Goal: Task Accomplishment & Management: Manage account settings

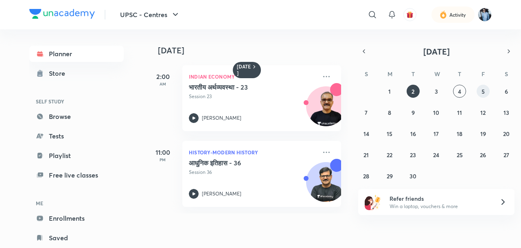
click at [483, 93] on abbr "5" at bounding box center [482, 91] width 3 height 8
click at [459, 92] on abbr "4" at bounding box center [459, 91] width 3 height 8
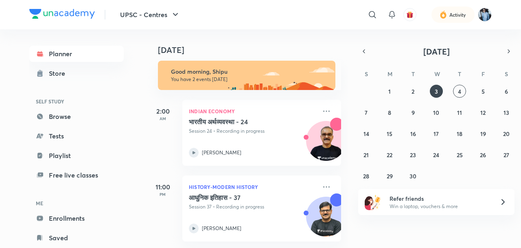
scroll to position [10, 0]
click at [328, 207] on img at bounding box center [325, 220] width 39 height 39
click at [308, 208] on img at bounding box center [325, 220] width 39 height 39
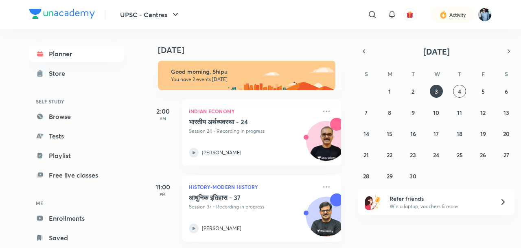
click at [197, 224] on icon at bounding box center [194, 228] width 10 height 10
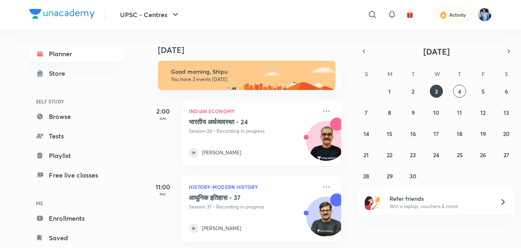
click at [197, 224] on icon at bounding box center [194, 228] width 10 height 10
click at [194, 227] on icon at bounding box center [193, 228] width 3 height 3
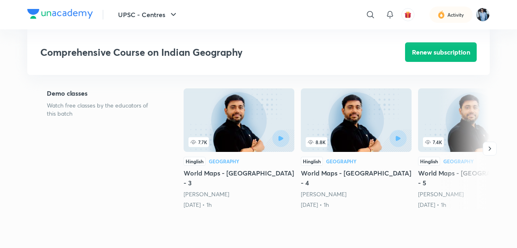
scroll to position [185, 0]
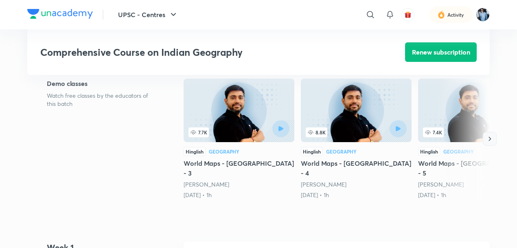
click at [489, 135] on icon "button" at bounding box center [489, 139] width 8 height 8
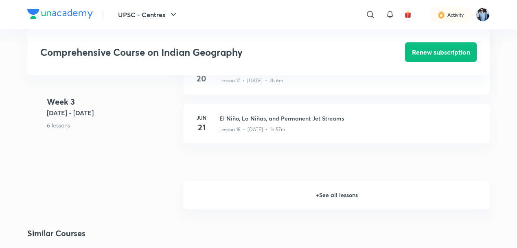
scroll to position [1267, 0]
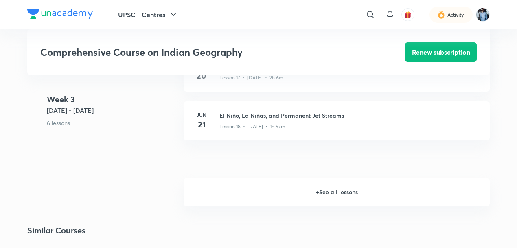
click at [327, 178] on h6 "+ See all lessons" at bounding box center [336, 192] width 306 height 28
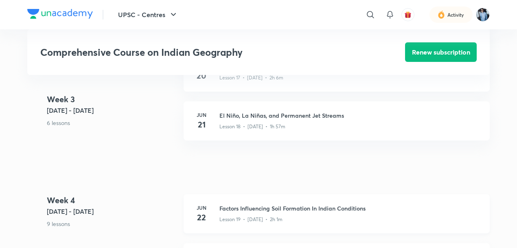
click at [278, 204] on h3 "Factors Influencing Soil Formation In Indian Conditions" at bounding box center [349, 208] width 260 height 9
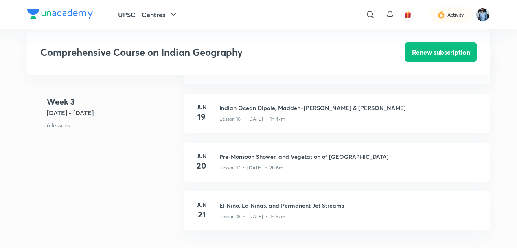
scroll to position [1175, 0]
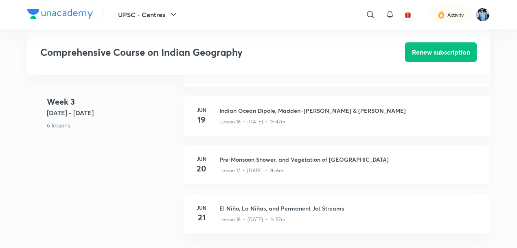
click at [198, 162] on h4 "20" at bounding box center [201, 168] width 16 height 12
drag, startPoint x: 198, startPoint y: 129, endPoint x: 259, endPoint y: 121, distance: 62.0
click at [198, 162] on h4 "20" at bounding box center [201, 168] width 16 height 12
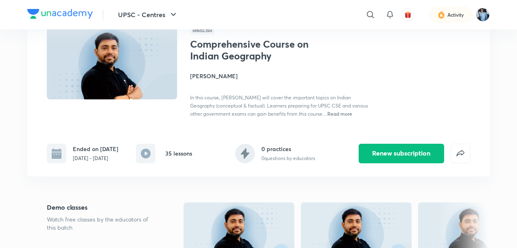
scroll to position [93, 0]
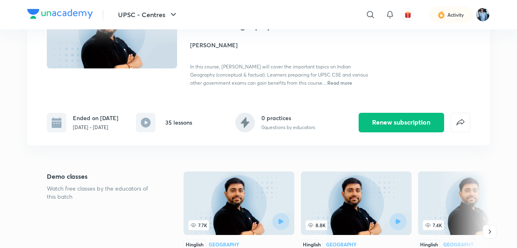
click at [58, 127] on rect at bounding box center [57, 123] width 20 height 20
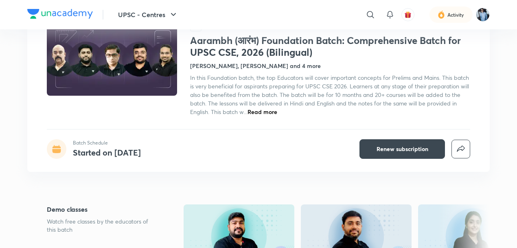
scroll to position [62, 0]
click at [66, 153] on div "Batch Schedule Started on [DATE]" at bounding box center [94, 149] width 94 height 20
click at [79, 151] on h4 "Started on Jul 30" at bounding box center [107, 152] width 68 height 11
click at [142, 83] on img at bounding box center [112, 59] width 133 height 75
click at [175, 15] on icon "button" at bounding box center [173, 15] width 10 height 10
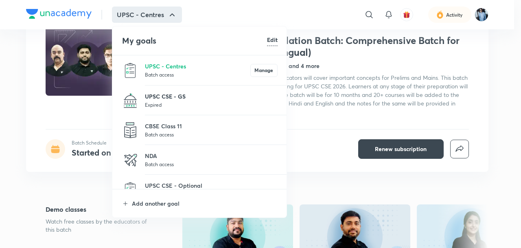
click at [190, 95] on p "UPSC CSE - GS" at bounding box center [211, 96] width 133 height 9
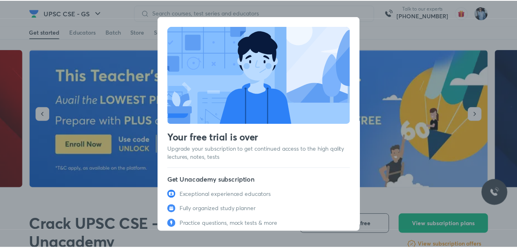
scroll to position [46, 0]
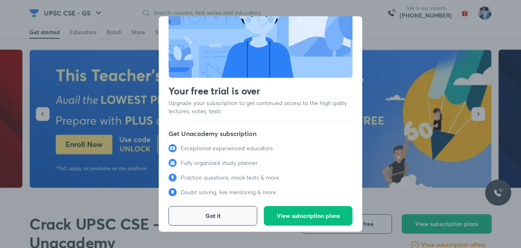
click at [225, 206] on button "Got it" at bounding box center [212, 216] width 89 height 20
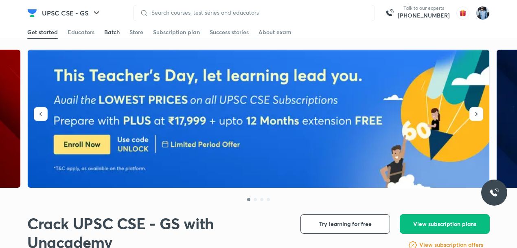
click at [116, 31] on div "Batch" at bounding box center [111, 32] width 15 height 8
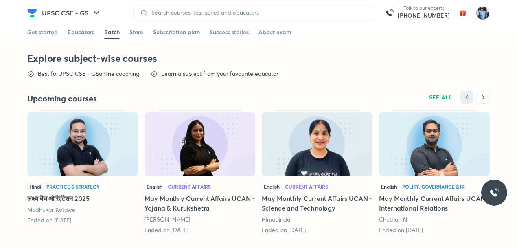
scroll to position [1744, 0]
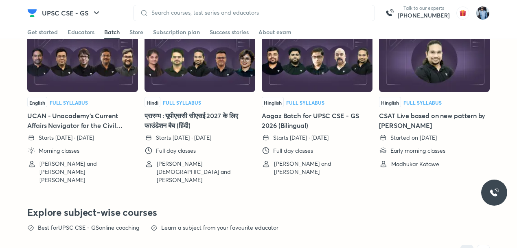
click at [323, 74] on img at bounding box center [317, 59] width 111 height 63
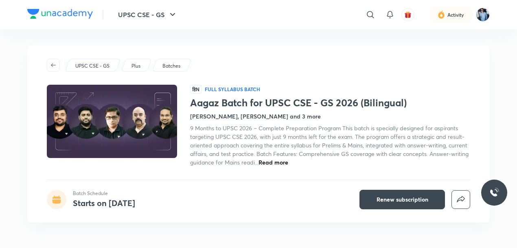
scroll to position [31, 0]
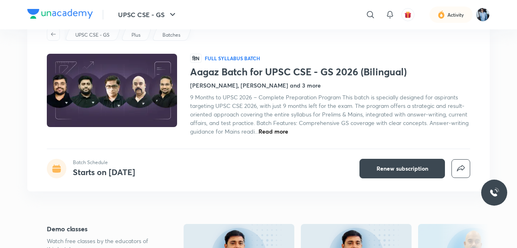
click at [174, 35] on p "Batches" at bounding box center [171, 34] width 18 height 7
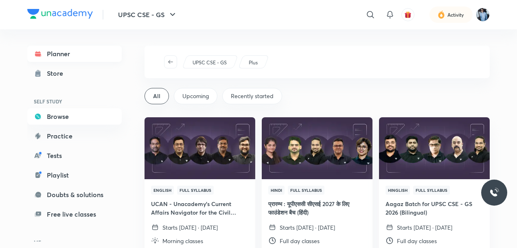
click at [82, 53] on link "Planner" at bounding box center [74, 54] width 94 height 16
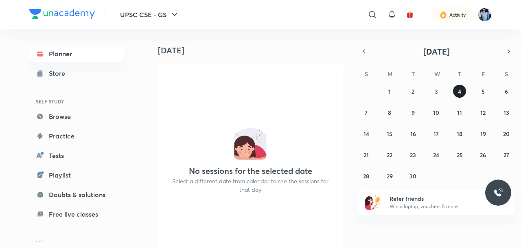
click at [465, 90] on button "4" at bounding box center [459, 91] width 13 height 13
click at [461, 91] on abbr "4" at bounding box center [459, 91] width 3 height 8
click at [364, 48] on icon "button" at bounding box center [363, 51] width 7 height 7
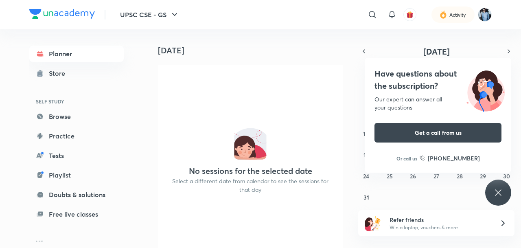
click at [502, 188] on icon at bounding box center [498, 193] width 10 height 10
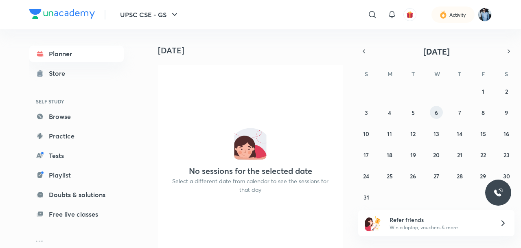
click at [438, 109] on button "6" at bounding box center [436, 112] width 13 height 13
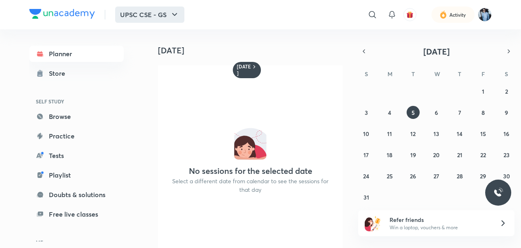
click at [177, 15] on icon "button" at bounding box center [175, 15] width 10 height 10
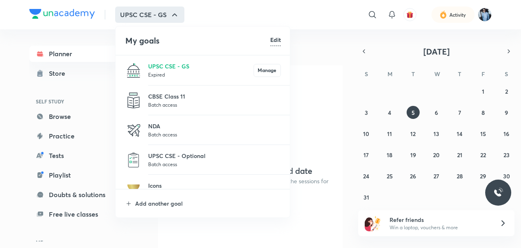
click at [279, 39] on h6 "Edit" at bounding box center [275, 39] width 11 height 9
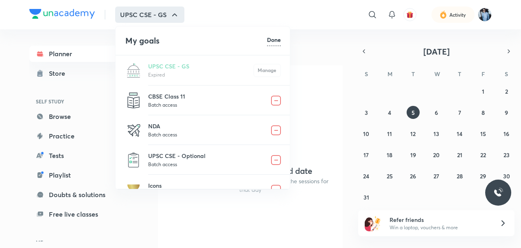
click at [276, 101] on img at bounding box center [276, 101] width 10 height 10
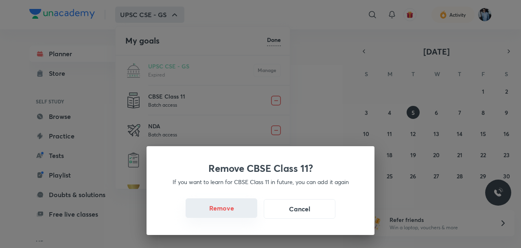
click at [247, 203] on button "Remove" at bounding box center [221, 208] width 72 height 20
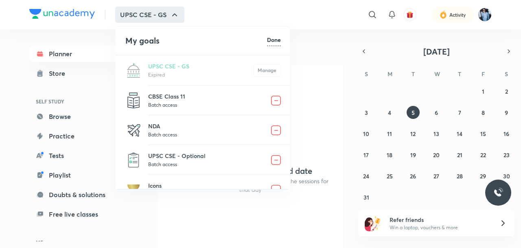
click at [277, 100] on img at bounding box center [276, 101] width 10 height 10
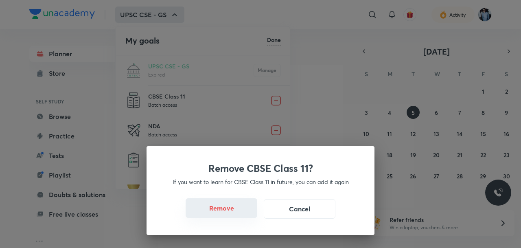
click at [233, 210] on button "Remove" at bounding box center [221, 208] width 72 height 20
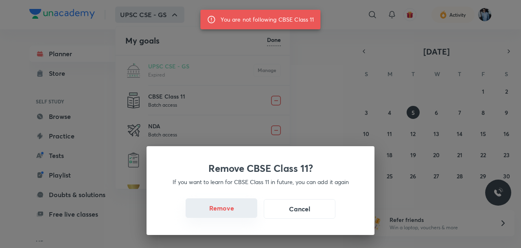
click at [233, 209] on button "Remove" at bounding box center [221, 208] width 72 height 20
click at [307, 102] on div "Remove CBSE Class 11? If you want to learn for CBSE Class 11 in future, you can…" at bounding box center [260, 124] width 521 height 248
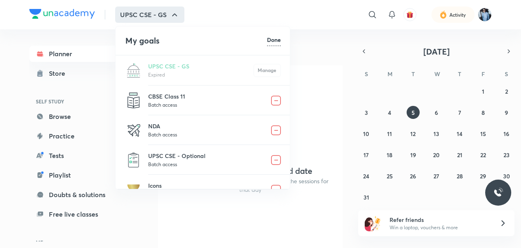
click at [278, 129] on img at bounding box center [276, 130] width 10 height 10
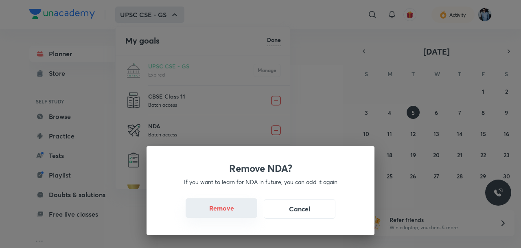
click at [244, 203] on button "Remove" at bounding box center [221, 208] width 72 height 20
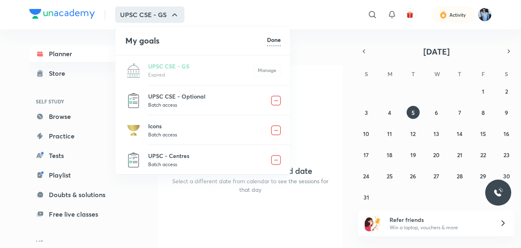
click at [279, 100] on img at bounding box center [276, 101] width 10 height 10
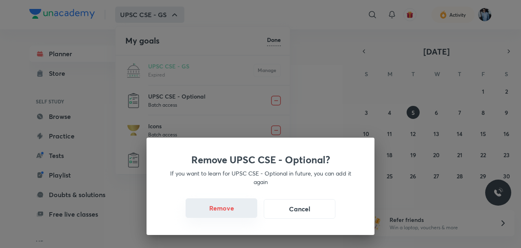
click at [226, 203] on button "Remove" at bounding box center [221, 208] width 72 height 20
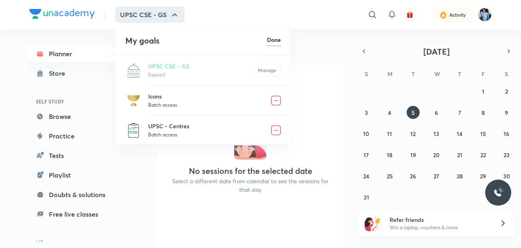
click at [277, 100] on img at bounding box center [276, 101] width 10 height 10
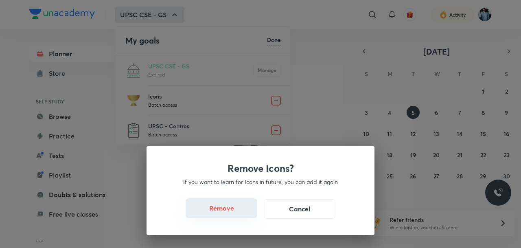
click at [243, 203] on button "Remove" at bounding box center [221, 208] width 72 height 20
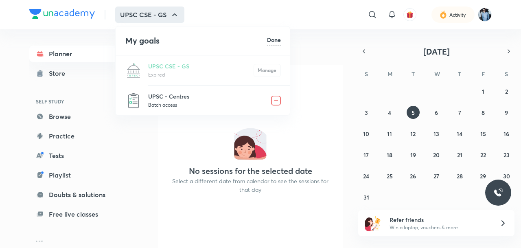
click at [183, 89] on li "UPSC - Centres Batch access" at bounding box center [203, 100] width 175 height 30
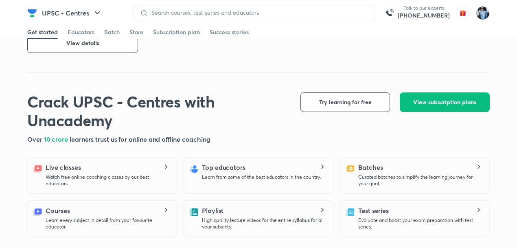
scroll to position [340, 0]
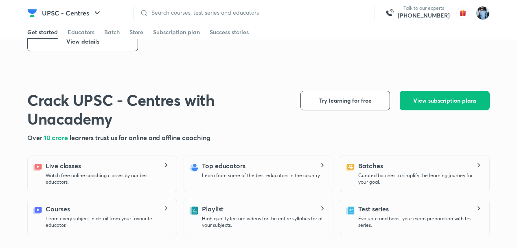
click at [166, 165] on icon at bounding box center [166, 165] width 2 height 4
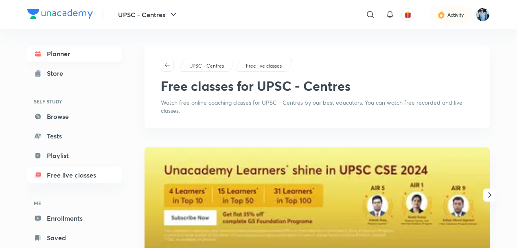
click at [74, 49] on link "Planner" at bounding box center [74, 54] width 94 height 16
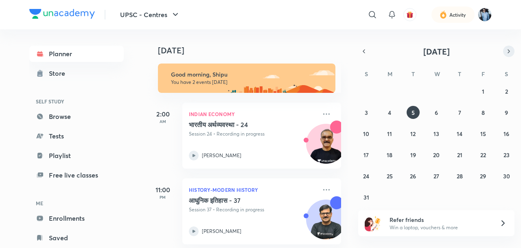
click at [507, 52] on icon "button" at bounding box center [508, 51] width 7 height 7
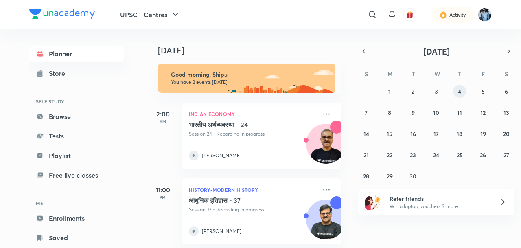
click at [462, 90] on button "4" at bounding box center [459, 91] width 13 height 13
